Goal: Information Seeking & Learning: Find specific page/section

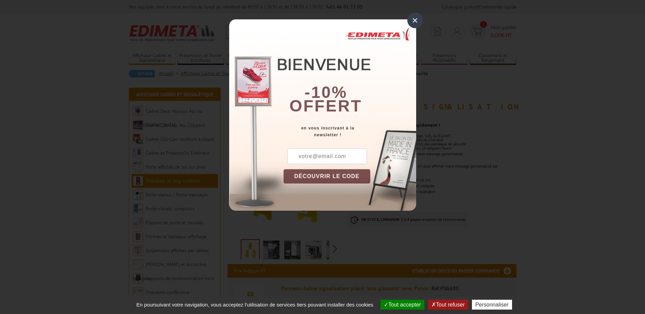
click at [419, 18] on div "×" at bounding box center [416, 21] width 16 height 16
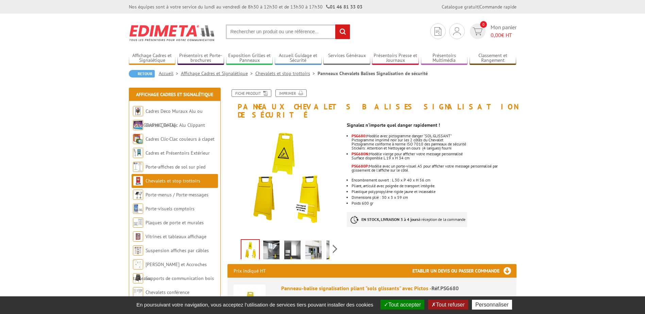
click at [292, 41] on section "Je me connecte Nouveau client ? Inscrivez-vous 0 Mon panier 0,00 € HT recherche…" at bounding box center [323, 30] width 388 height 32
click at [276, 32] on input "text" at bounding box center [288, 31] width 125 height 15
type input "plots"
click at [335, 24] on input "rechercher" at bounding box center [342, 31] width 15 height 15
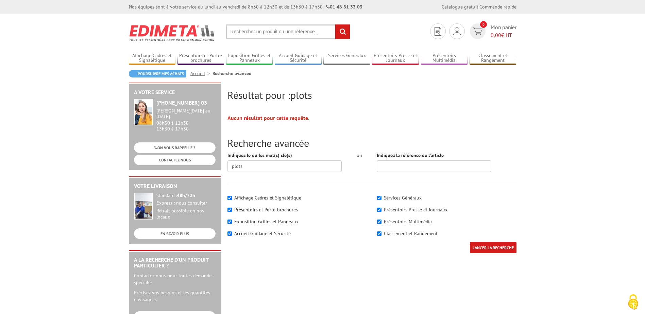
click at [184, 38] on img at bounding box center [172, 32] width 87 height 25
